Goal: Task Accomplishment & Management: Use online tool/utility

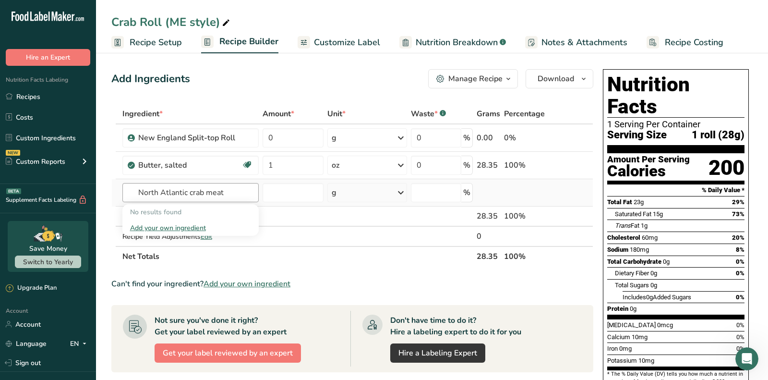
drag, startPoint x: 208, startPoint y: 193, endPoint x: 248, endPoint y: 192, distance: 39.8
click at [248, 192] on input "North Atlantic crab meat" at bounding box center [190, 192] width 136 height 19
click at [171, 192] on input "North Atlantic crab" at bounding box center [190, 192] width 136 height 19
type input "North crab"
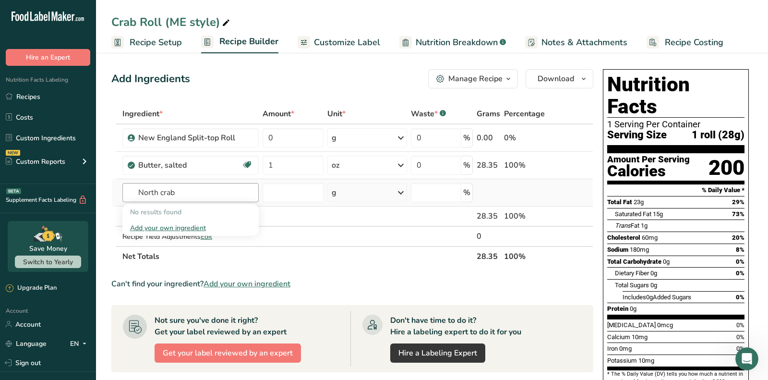
click at [156, 189] on input "North crab" at bounding box center [190, 192] width 136 height 19
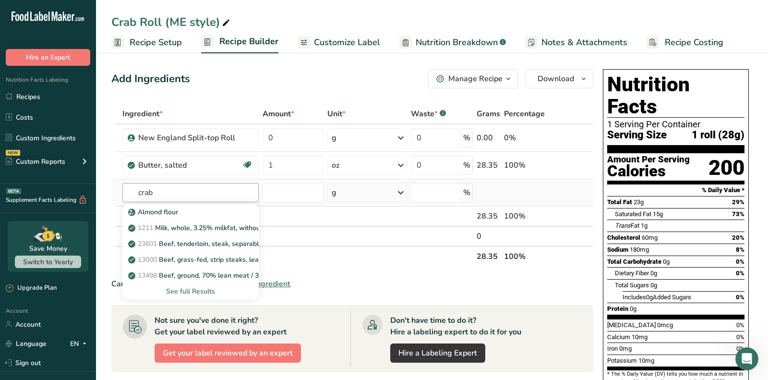
type input "crab"
